Goal: Task Accomplishment & Management: Manage account settings

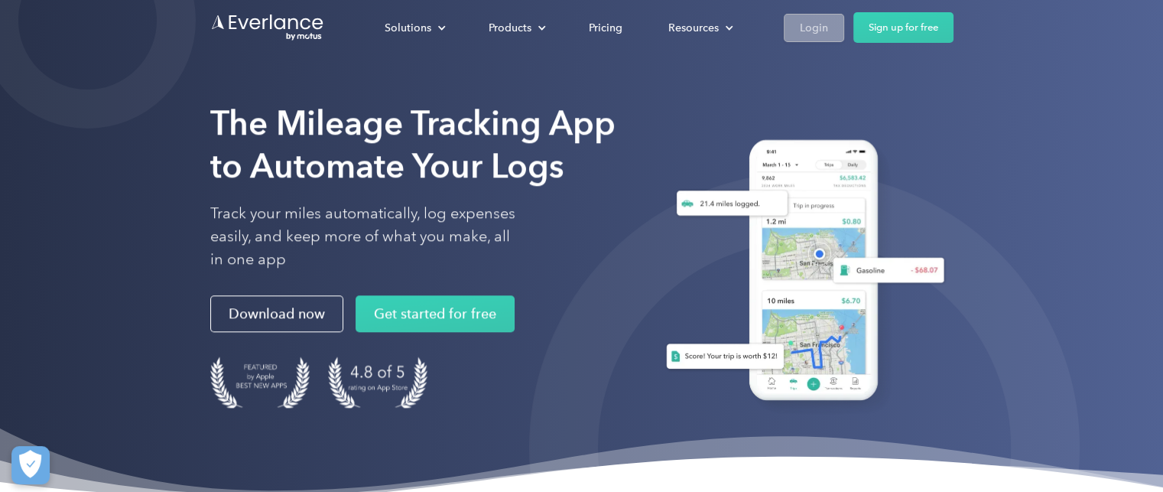
click at [814, 28] on div "Login" at bounding box center [814, 27] width 28 height 19
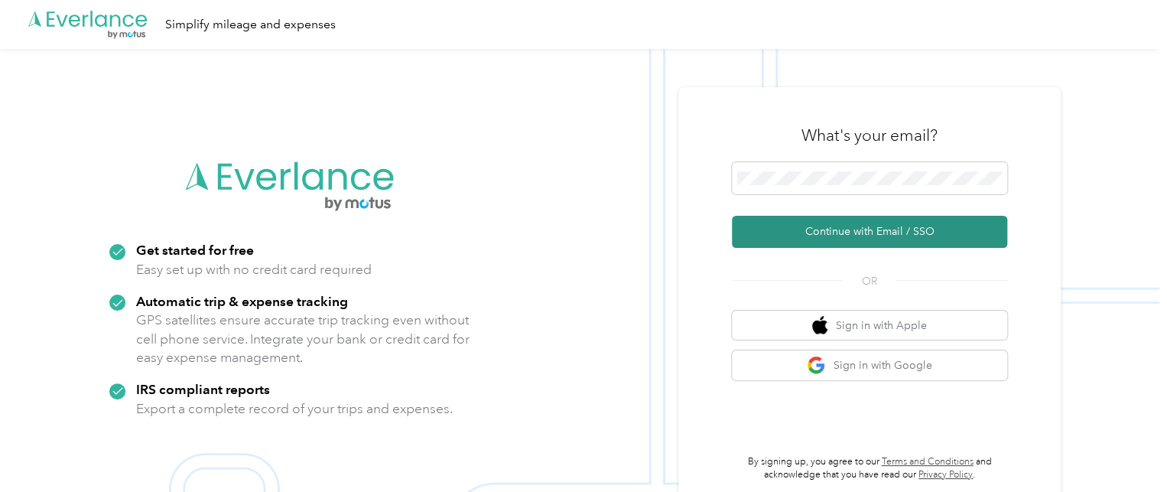
click at [841, 224] on button "Continue with Email / SSO" at bounding box center [869, 232] width 275 height 32
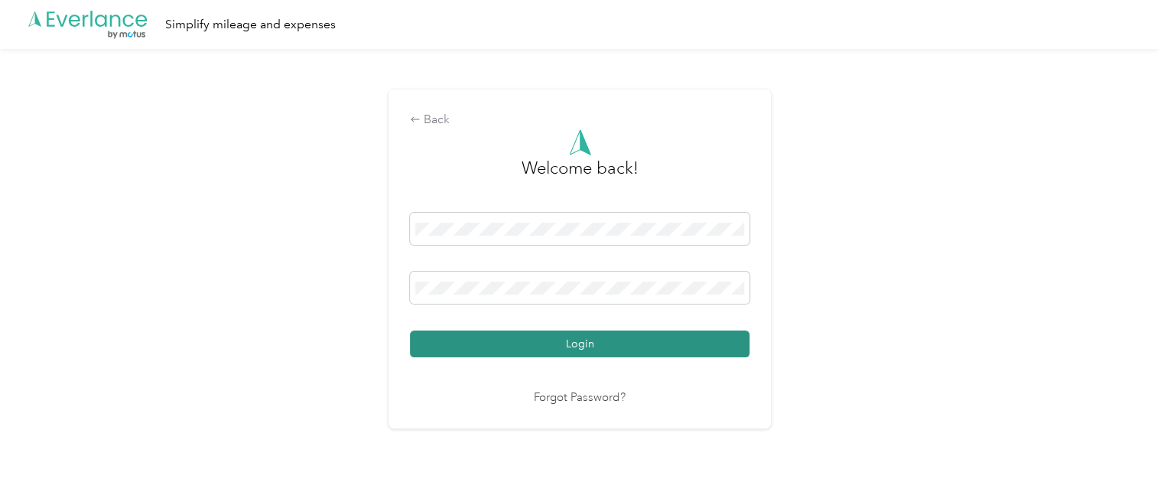
click at [608, 346] on button "Login" at bounding box center [579, 343] width 339 height 27
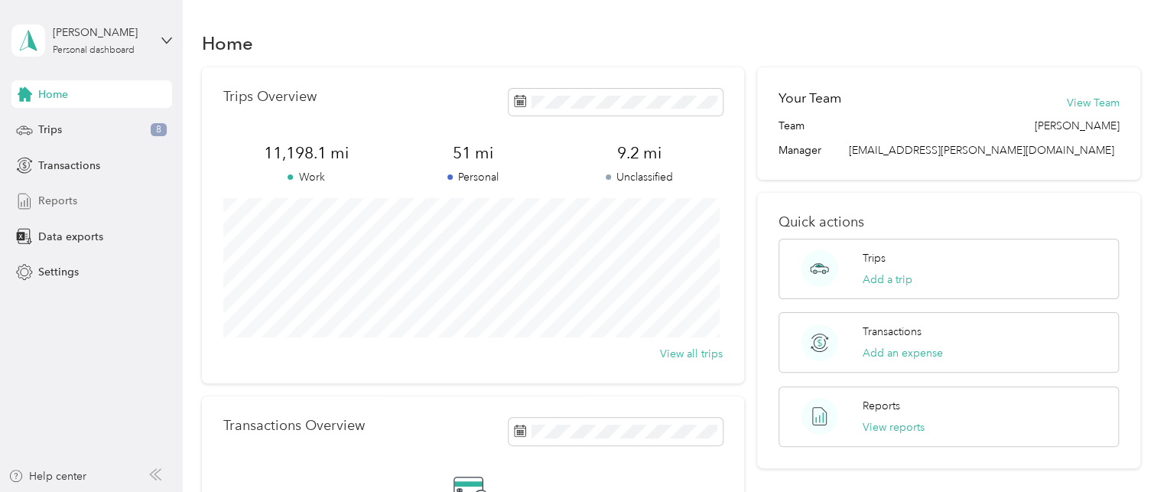
click at [56, 199] on span "Reports" at bounding box center [57, 201] width 39 height 16
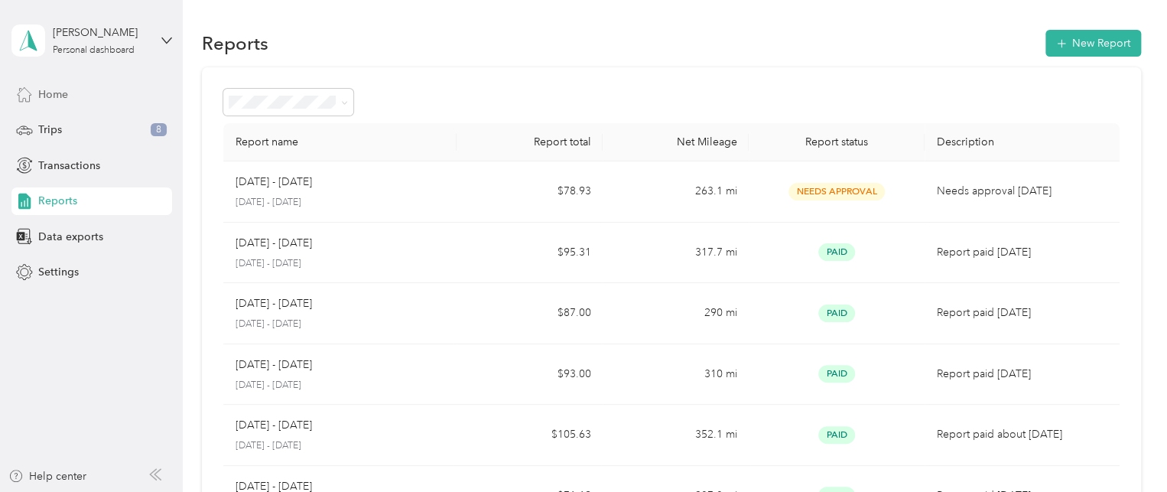
click at [58, 93] on span "Home" at bounding box center [53, 94] width 30 height 16
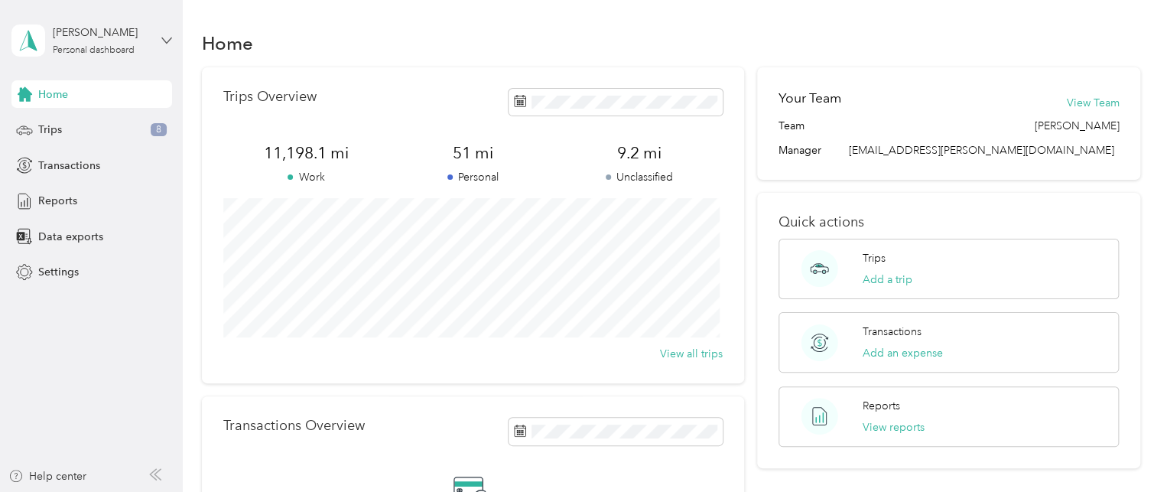
click at [167, 41] on icon at bounding box center [165, 39] width 9 height 5
click at [65, 123] on div "Log out" at bounding box center [53, 118] width 59 height 16
